Goal: Check status

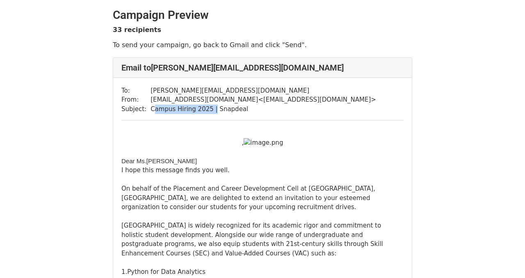
drag, startPoint x: 153, startPoint y: 111, endPoint x: 209, endPoint y: 111, distance: 56.2
click at [209, 111] on td "Campus Hiring 2025 | Snapdeal" at bounding box center [262, 109] width 225 height 9
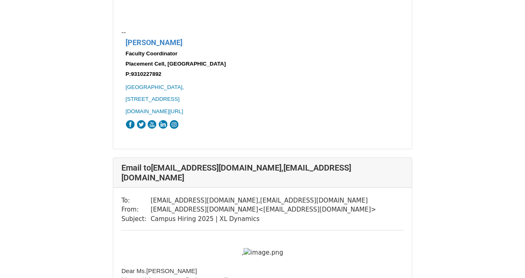
scroll to position [608, 0]
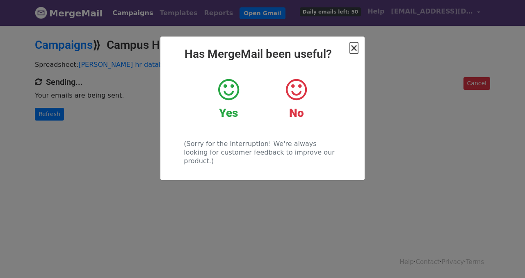
click at [353, 48] on span "×" at bounding box center [354, 47] width 8 height 11
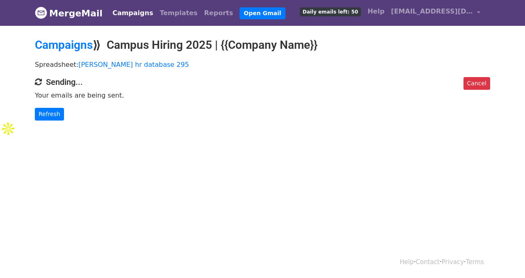
click at [46, 121] on body "MergeMail Campaigns Templates Reports Open Gmail Daily emails left: 50 Help pla…" at bounding box center [262, 85] width 525 height 170
click at [48, 119] on link "Refresh" at bounding box center [49, 114] width 29 height 13
click at [55, 110] on link "Refresh" at bounding box center [49, 114] width 29 height 13
click at [48, 112] on link "Refresh" at bounding box center [49, 114] width 29 height 13
